Goal: Download file/media

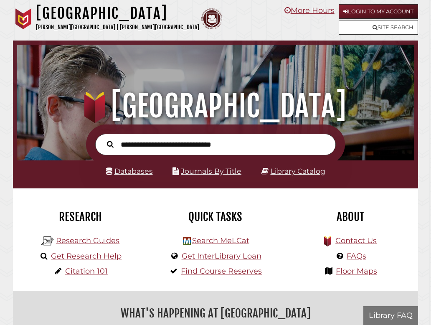
scroll to position [131, 393]
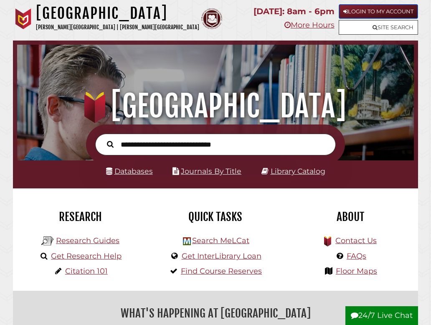
click at [352, 11] on link "Login to My Account" at bounding box center [378, 11] width 79 height 15
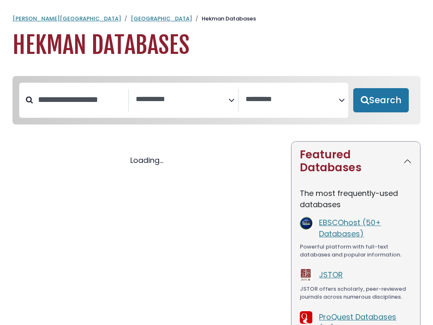
select select "Database Subject Filter"
select select "Database Vendors Filter"
select select "Database Subject Filter"
select select "Database Vendors Filter"
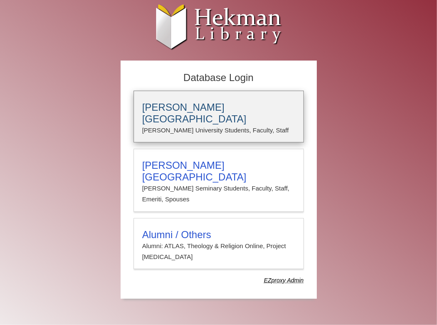
type input "********"
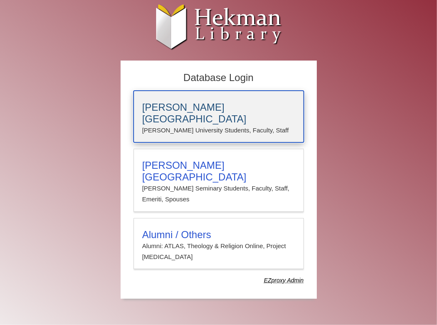
click at [190, 125] on p "[PERSON_NAME] University Students, Faculty, Staff" at bounding box center [218, 130] width 153 height 11
